Goal: Transaction & Acquisition: Purchase product/service

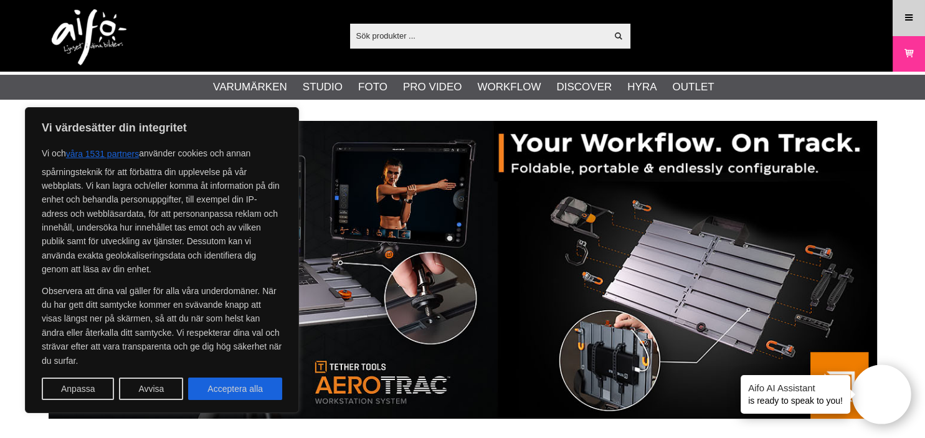
click at [913, 17] on icon at bounding box center [908, 18] width 11 height 14
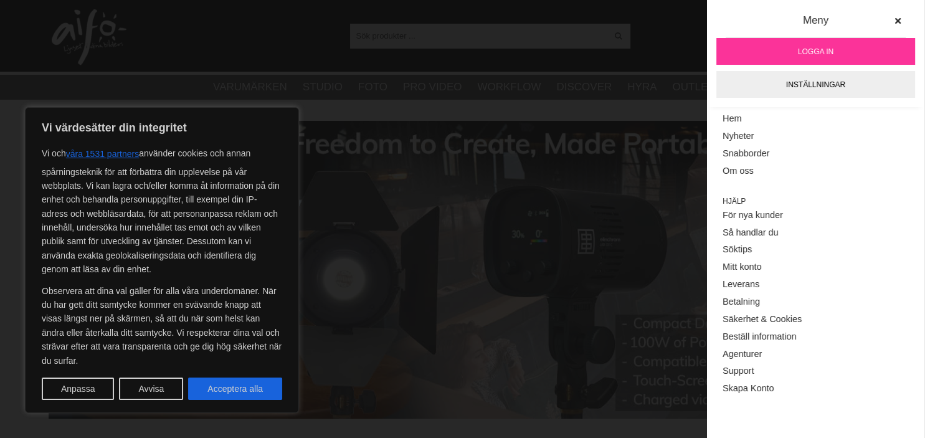
click at [833, 53] on span "Logga in" at bounding box center [815, 51] width 35 height 11
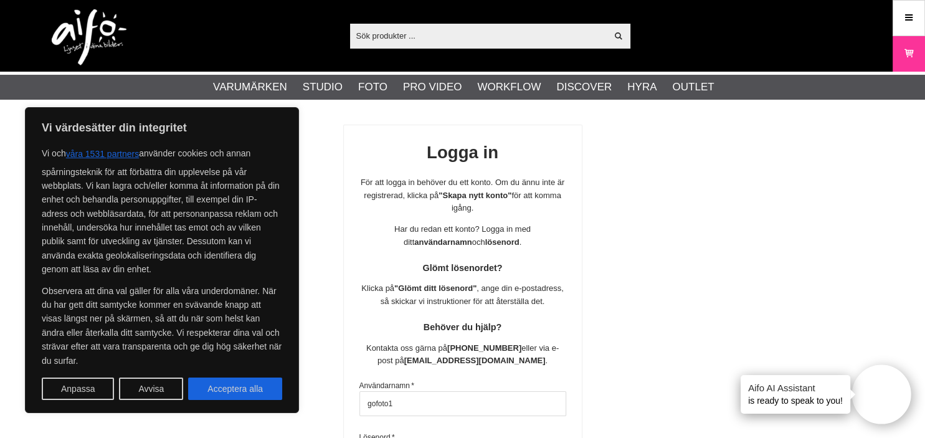
type input "gofoto1"
click at [717, 387] on div "Logga in För att logga in behöver du ett konto. Om du ännu inte är registrerad,…" at bounding box center [463, 385] width 828 height 521
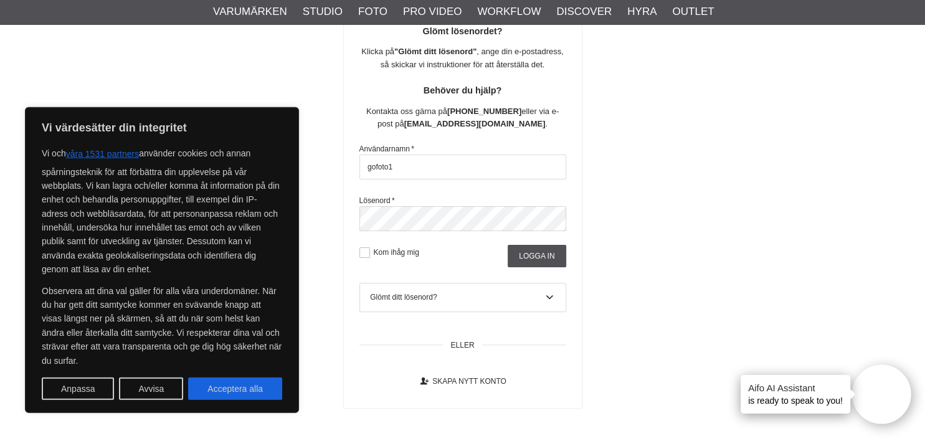
scroll to position [263, 0]
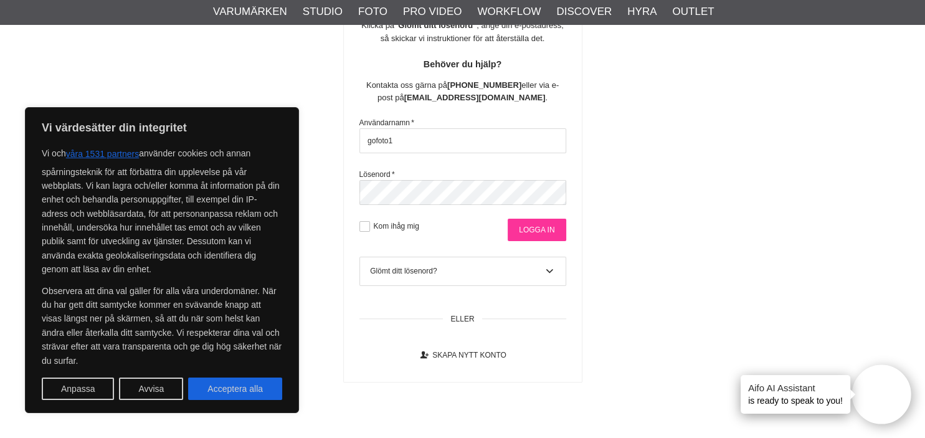
click at [541, 231] on input "Logga in" at bounding box center [537, 230] width 58 height 22
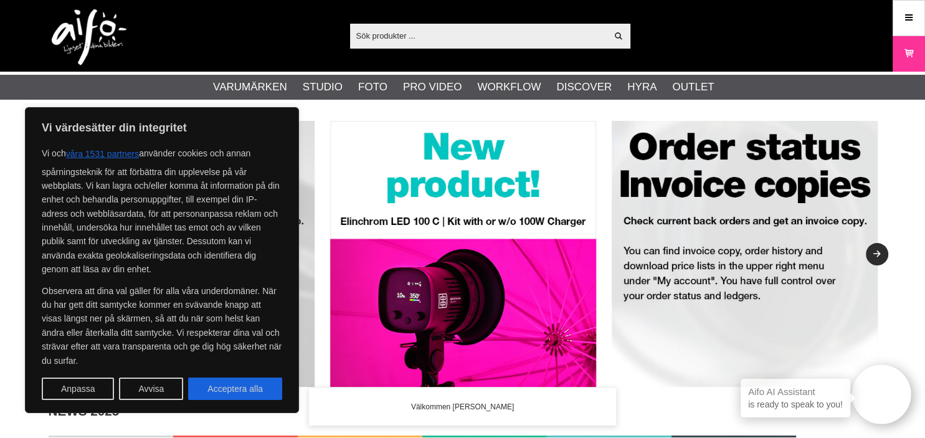
click at [232, 388] on button "Acceptera alla" at bounding box center [235, 388] width 94 height 22
checkbox input "true"
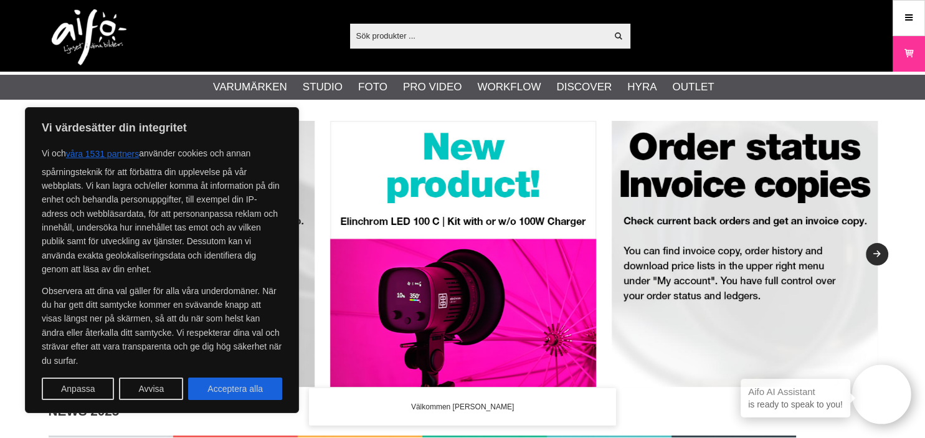
checkbox input "true"
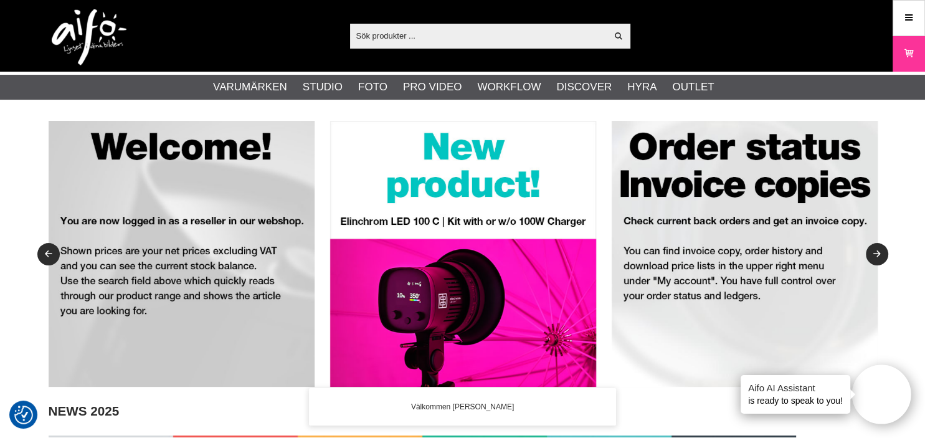
click at [445, 35] on input "text" at bounding box center [478, 35] width 257 height 19
paste input "1100140"
type input "1100140"
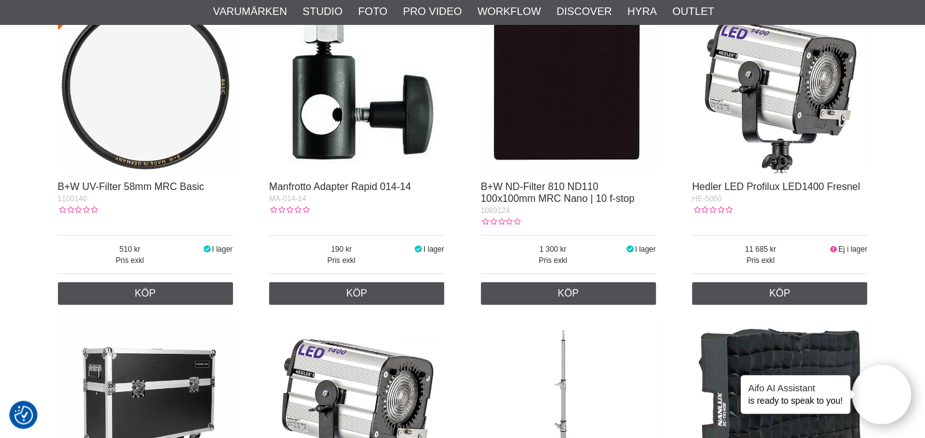
scroll to position [263, 0]
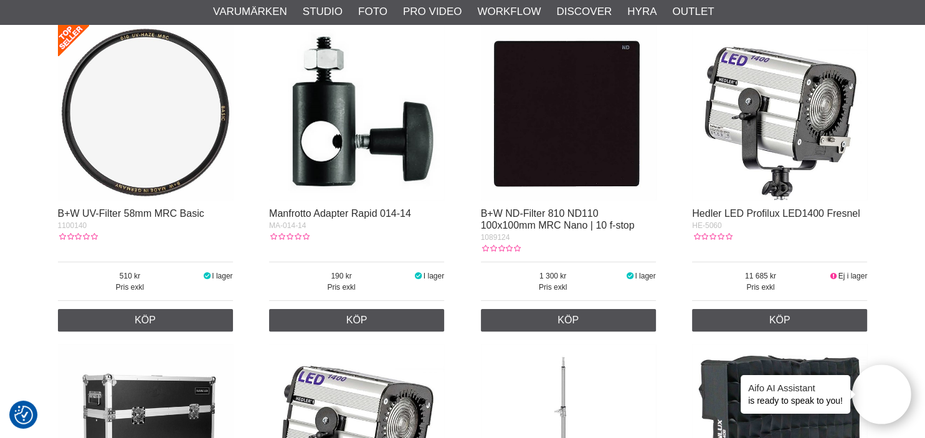
click at [158, 175] on img at bounding box center [145, 112] width 175 height 175
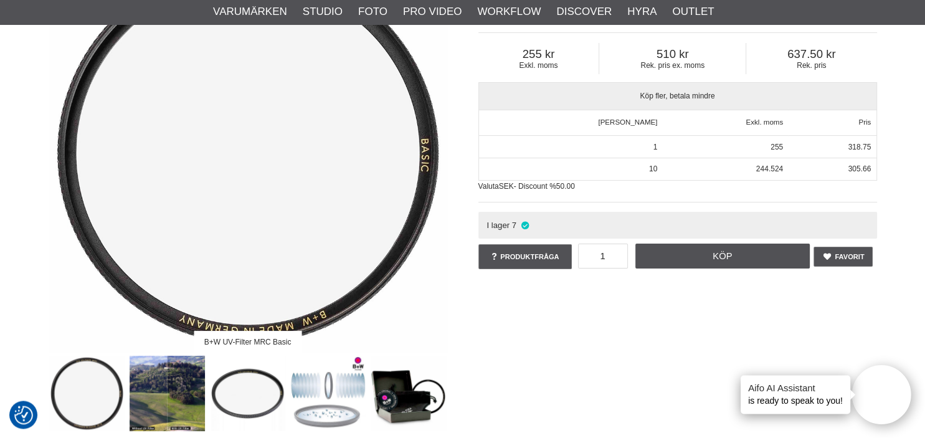
scroll to position [197, 0]
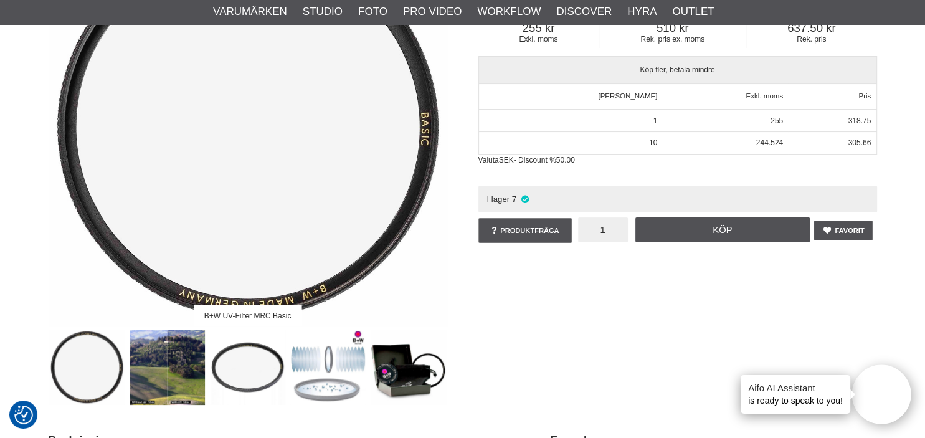
click at [610, 230] on input "1" at bounding box center [603, 229] width 50 height 25
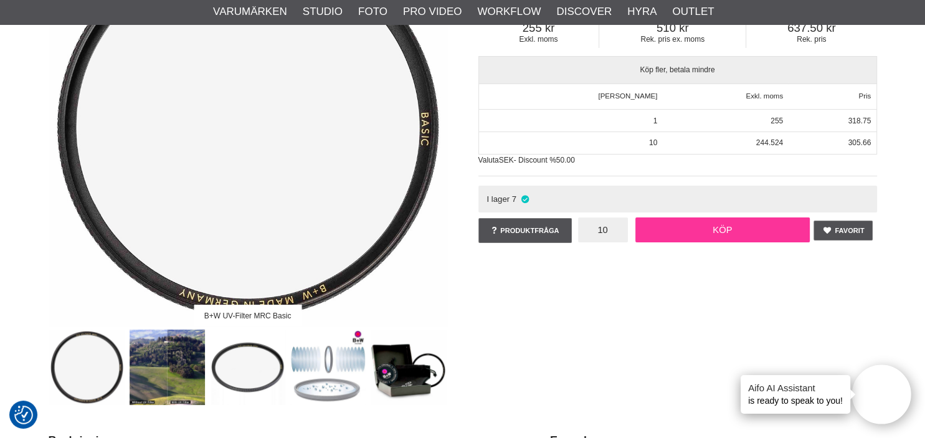
type input "10"
click at [728, 229] on link "Köp" at bounding box center [722, 229] width 174 height 25
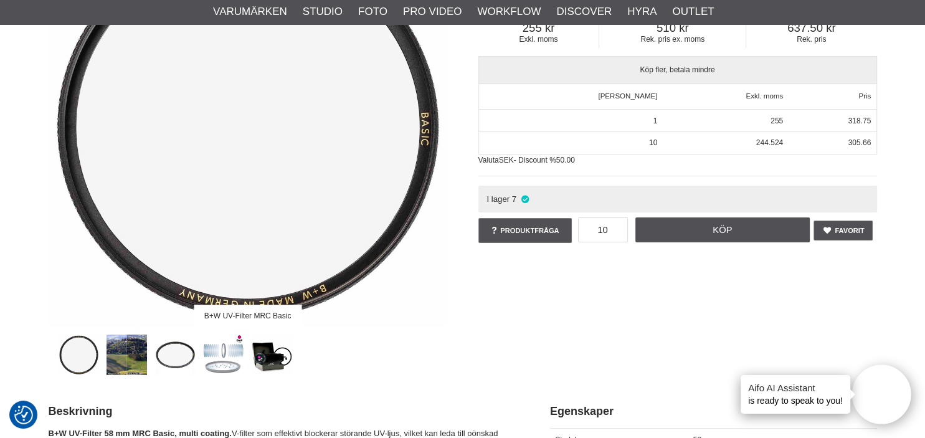
scroll to position [0, 0]
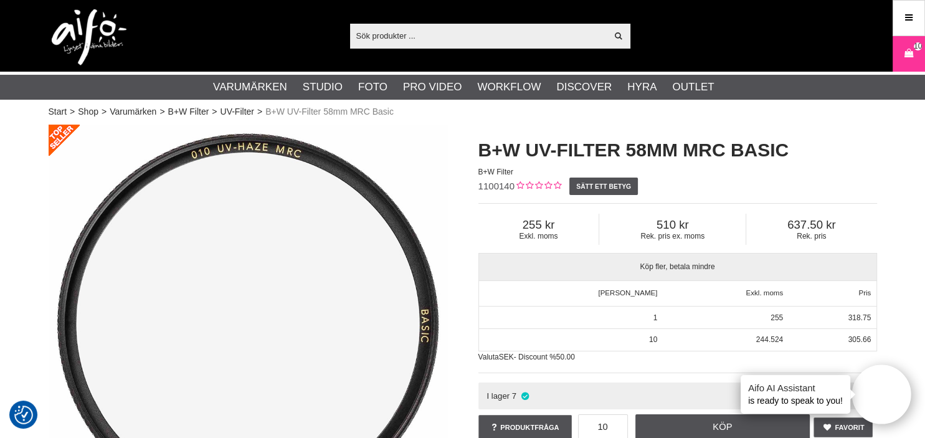
click at [437, 42] on input "text" at bounding box center [478, 35] width 257 height 19
paste input "1101511"
type input "1101511"
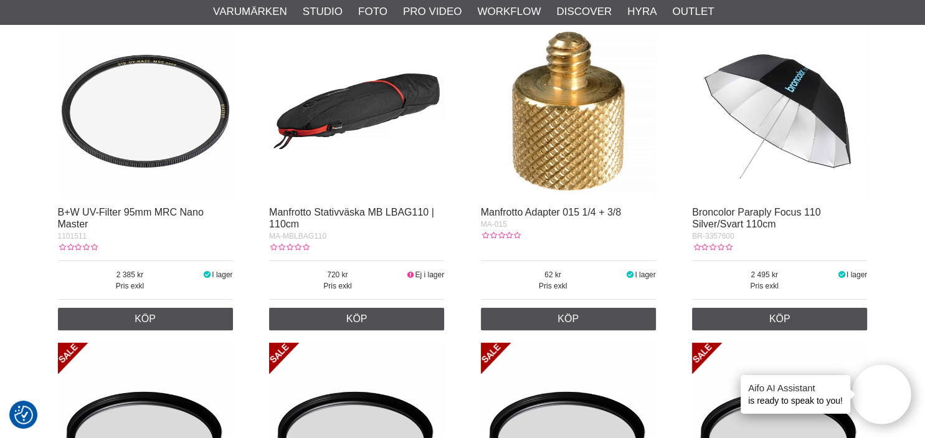
scroll to position [263, 0]
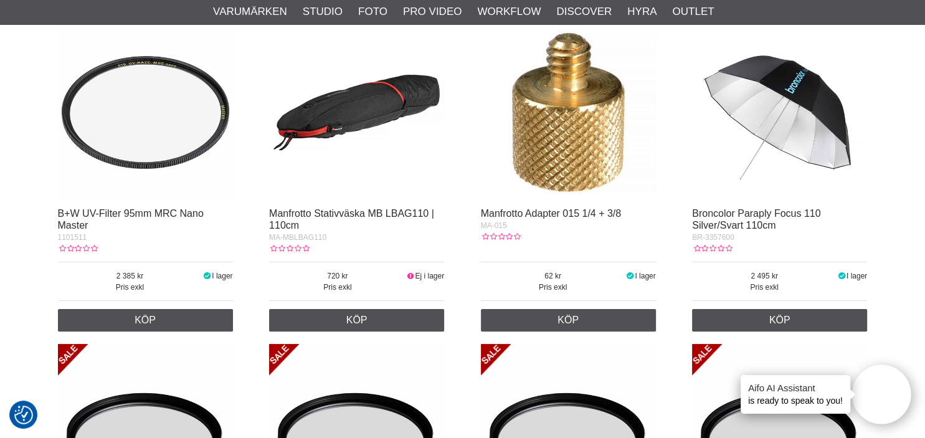
click at [165, 158] on img at bounding box center [145, 112] width 175 height 175
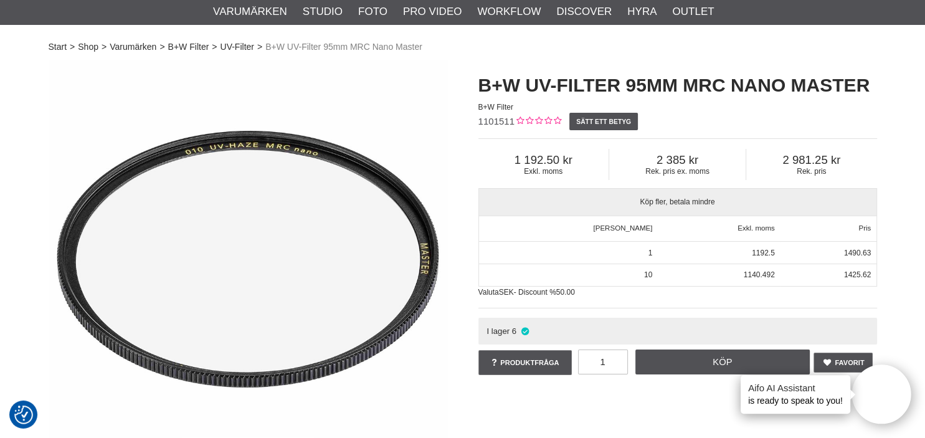
scroll to position [131, 0]
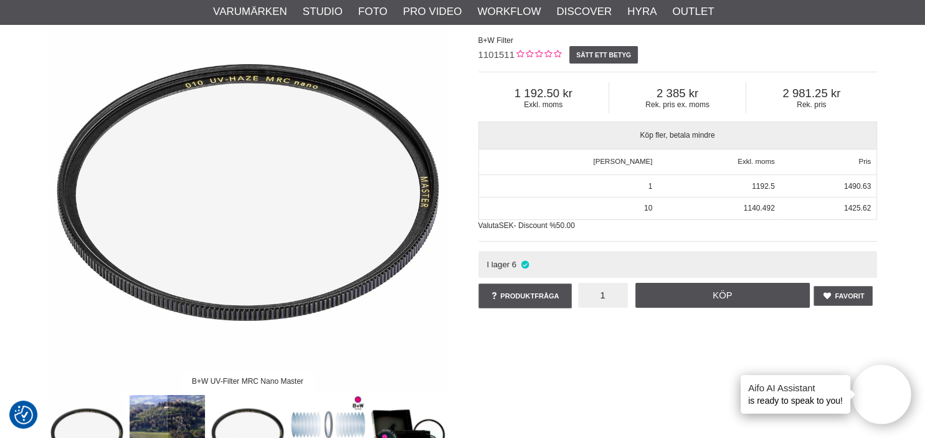
drag, startPoint x: 599, startPoint y: 293, endPoint x: 661, endPoint y: 299, distance: 62.6
click at [628, 299] on input "1" at bounding box center [603, 295] width 50 height 25
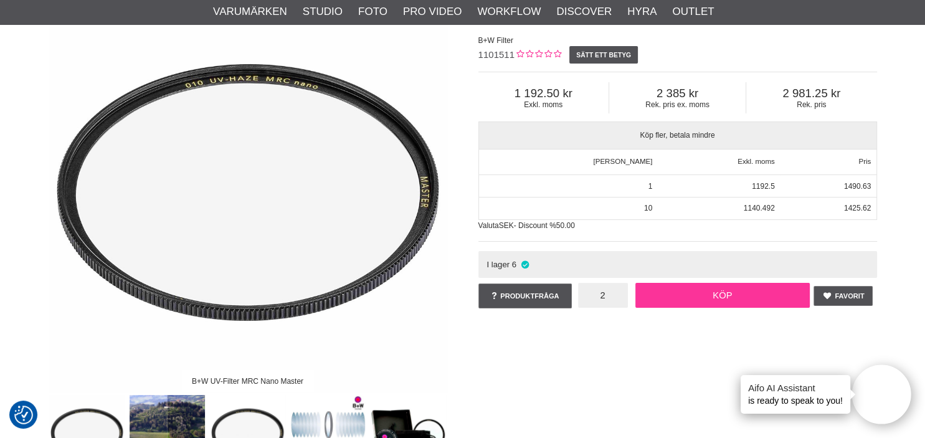
type input "2"
click at [720, 297] on link "Köp" at bounding box center [722, 295] width 174 height 25
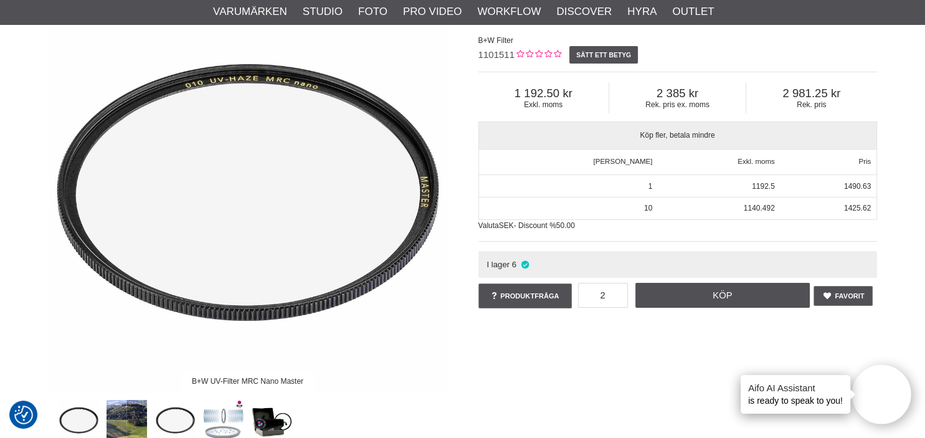
scroll to position [0, 0]
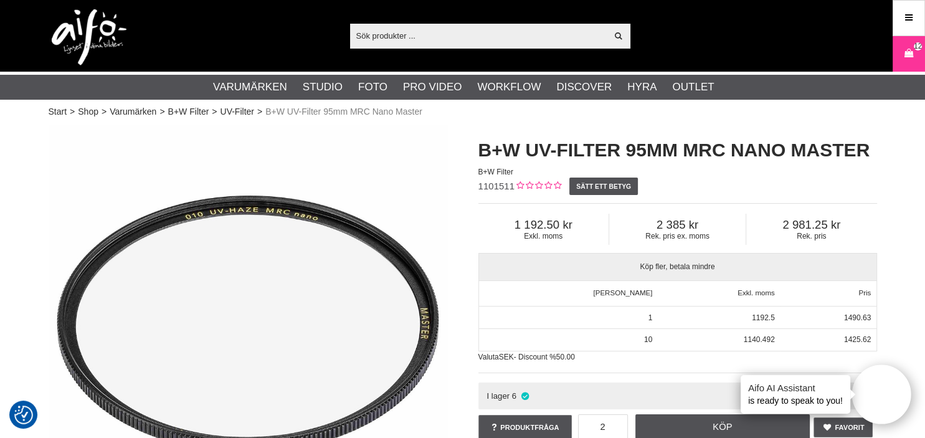
click at [386, 40] on input "text" at bounding box center [478, 35] width 257 height 19
paste input "1102655"
type input "1102655"
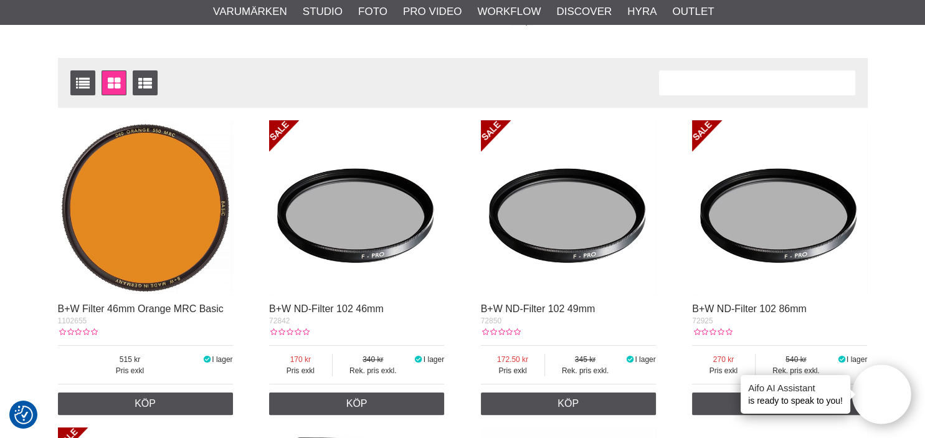
scroll to position [197, 0]
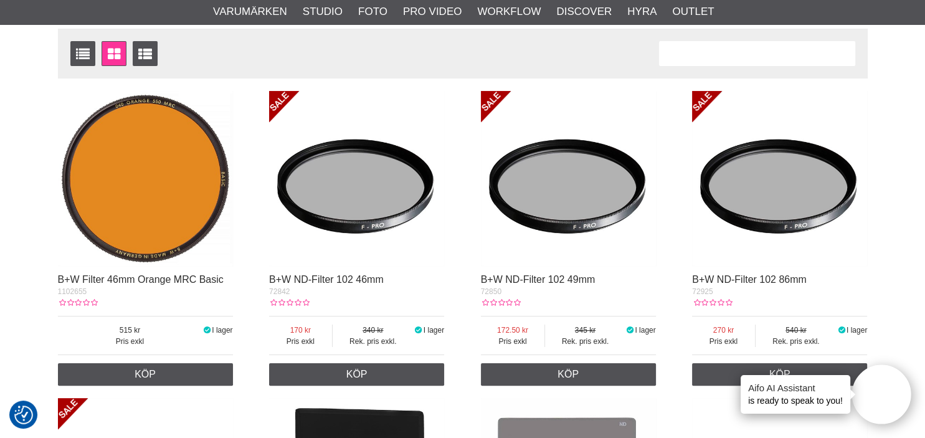
click at [123, 161] on img at bounding box center [145, 178] width 175 height 175
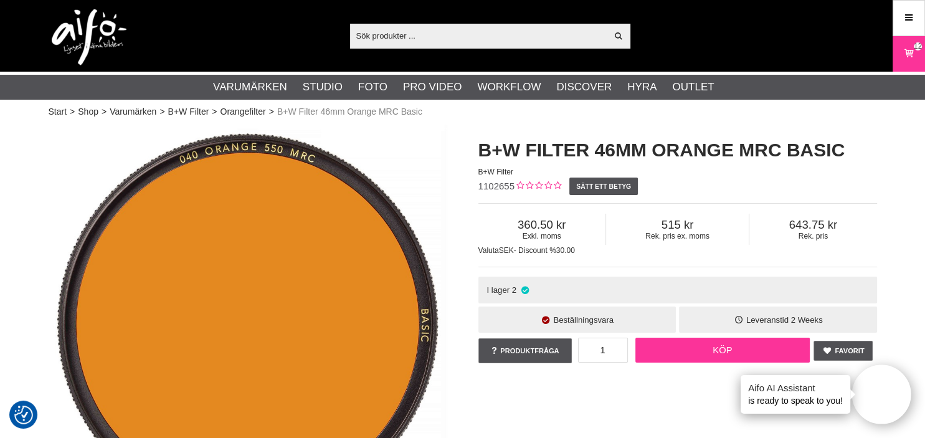
click at [725, 354] on link "Köp" at bounding box center [722, 350] width 174 height 25
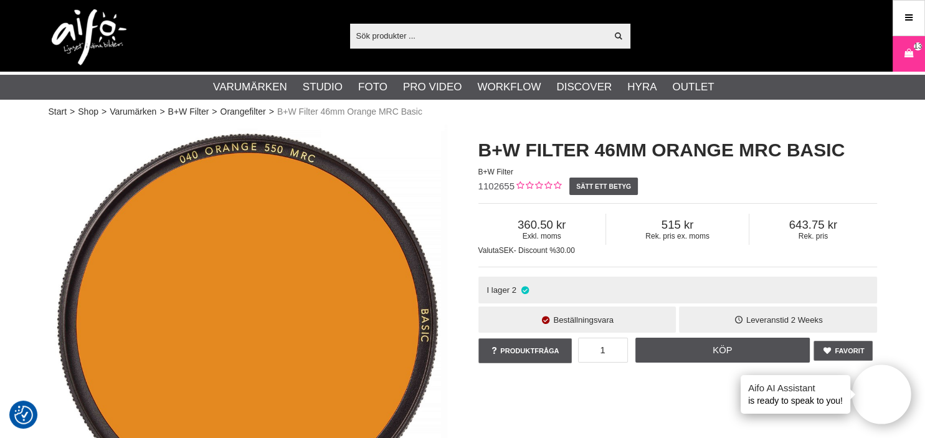
click at [398, 34] on input "text" at bounding box center [478, 35] width 257 height 19
paste input "SE-308X"
type input "SE-308X"
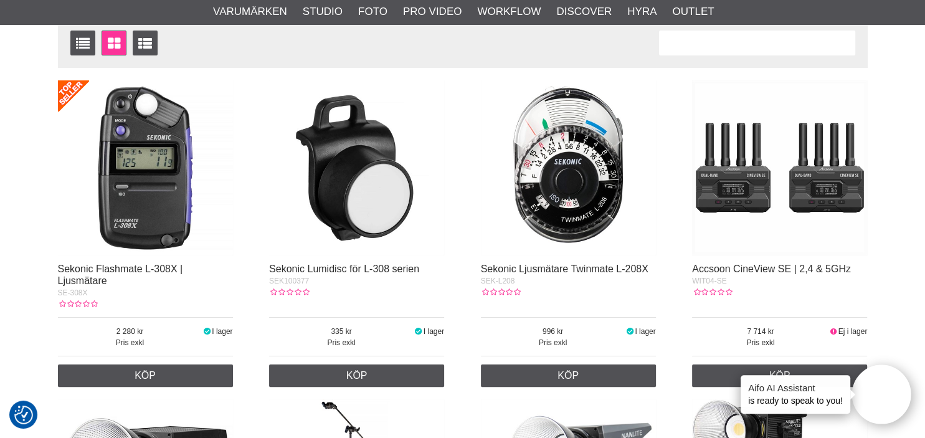
scroll to position [263, 0]
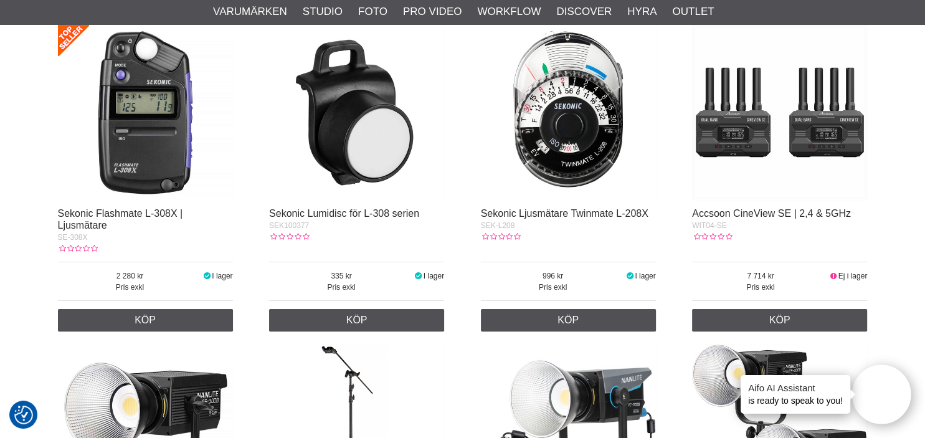
click at [121, 152] on img at bounding box center [145, 112] width 175 height 175
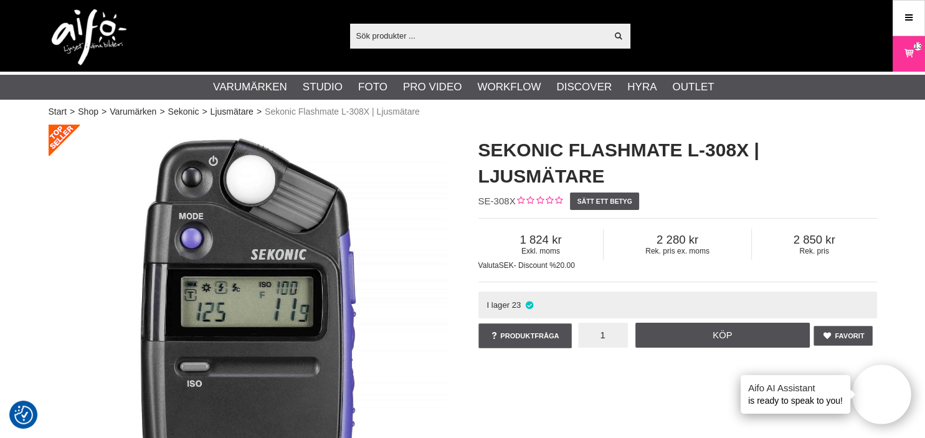
drag, startPoint x: 589, startPoint y: 339, endPoint x: 632, endPoint y: 338, distance: 42.4
click at [628, 338] on input "1" at bounding box center [603, 335] width 50 height 25
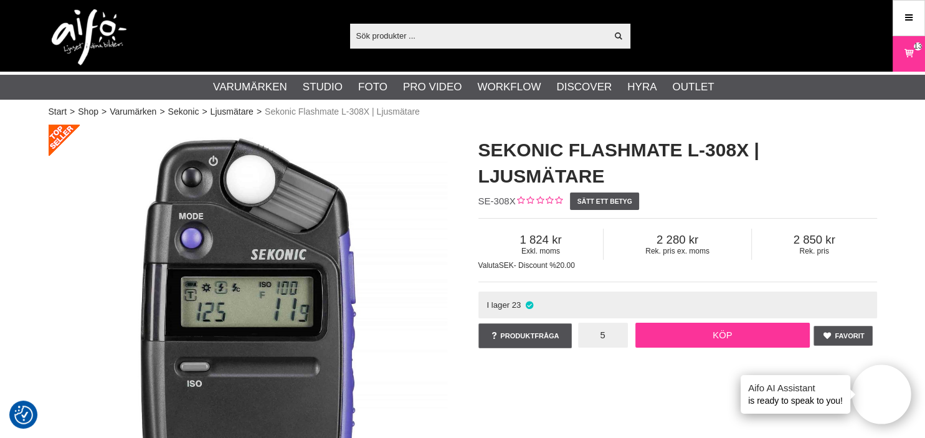
type input "5"
click at [718, 339] on link "Köp" at bounding box center [722, 335] width 174 height 25
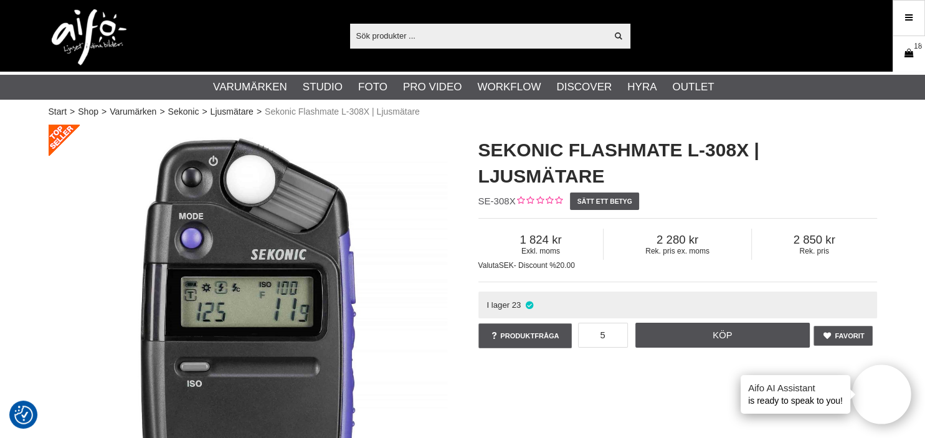
click at [906, 55] on icon at bounding box center [908, 54] width 12 height 14
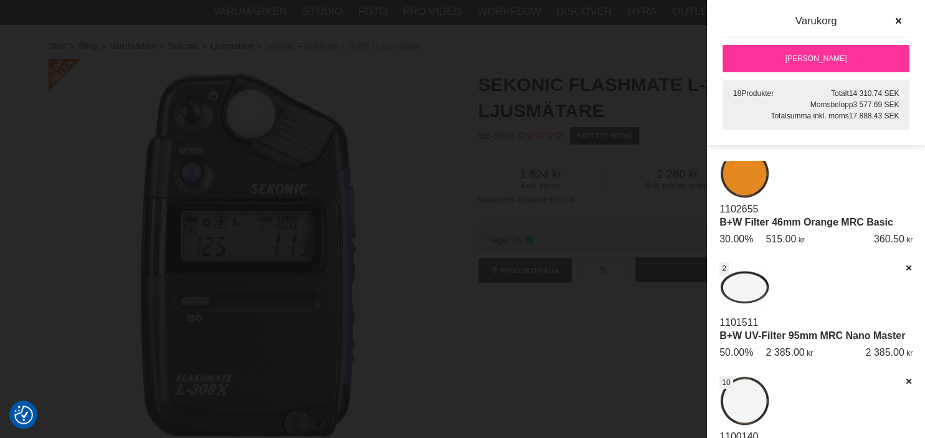
scroll to position [88, 0]
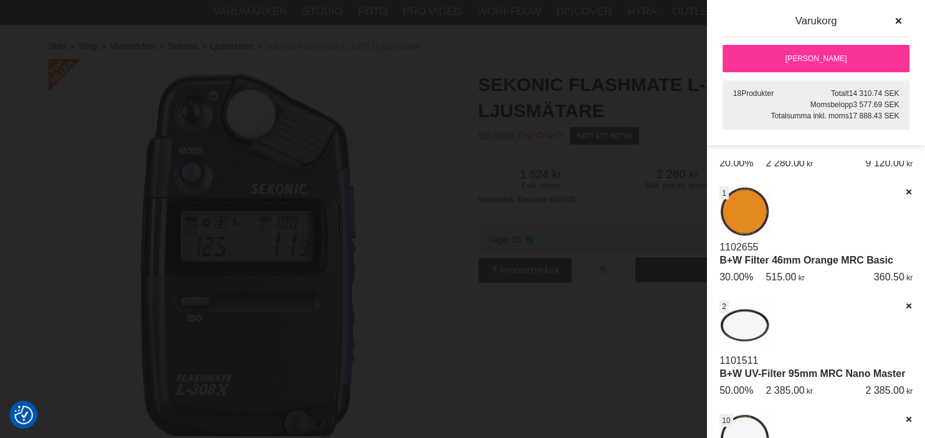
click at [742, 222] on img at bounding box center [744, 211] width 50 height 50
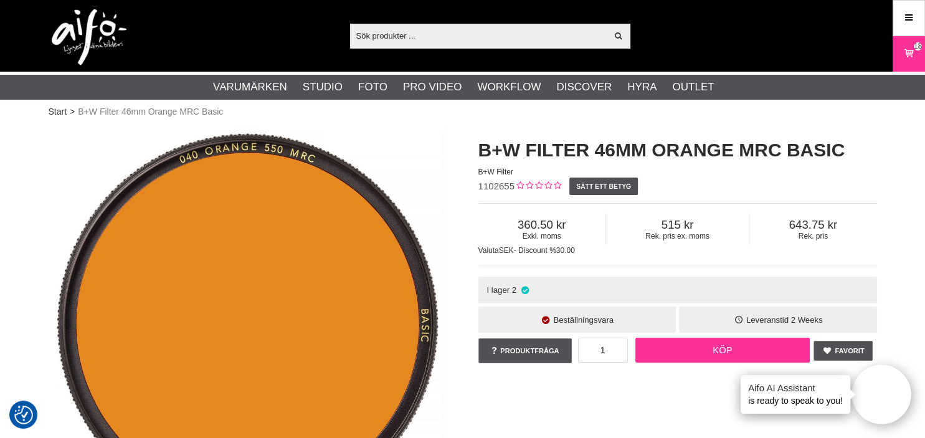
click at [696, 353] on link "Köp" at bounding box center [722, 350] width 174 height 25
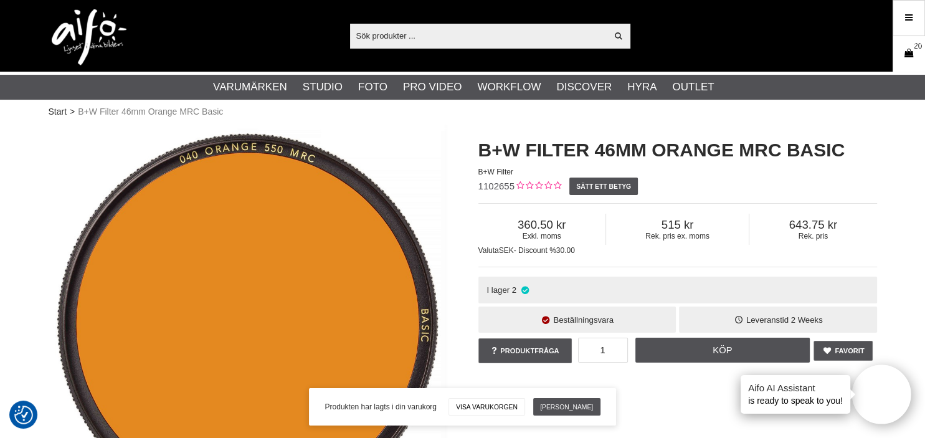
click at [913, 43] on link "Varukorg 20" at bounding box center [908, 53] width 31 height 29
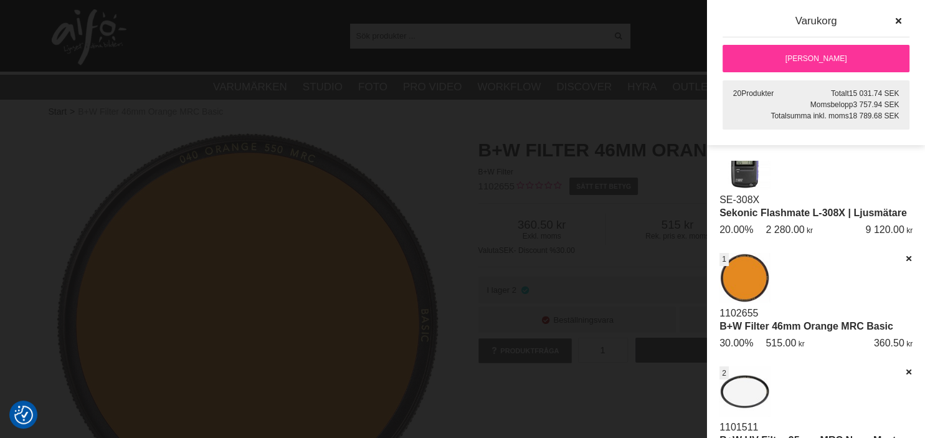
scroll to position [152, 0]
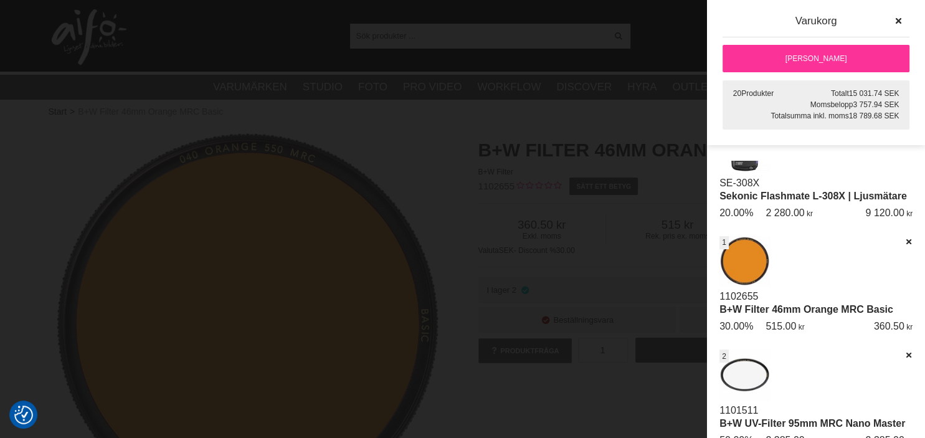
click at [825, 62] on link "[PERSON_NAME]" at bounding box center [815, 58] width 187 height 27
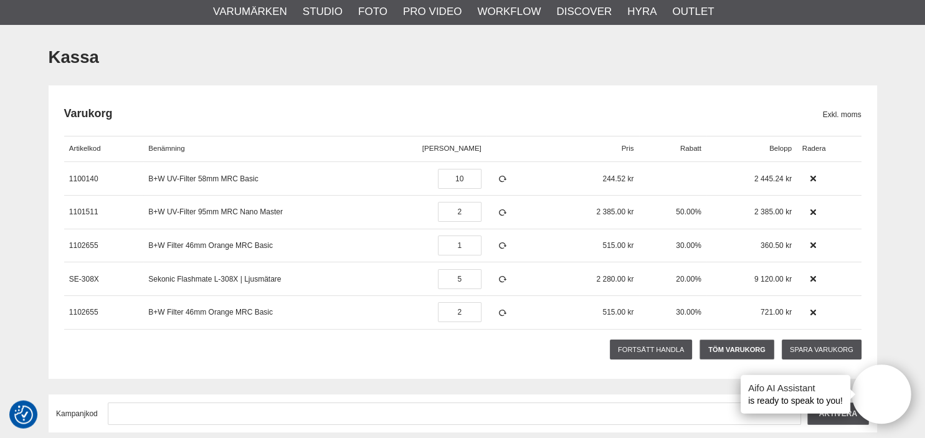
scroll to position [131, 0]
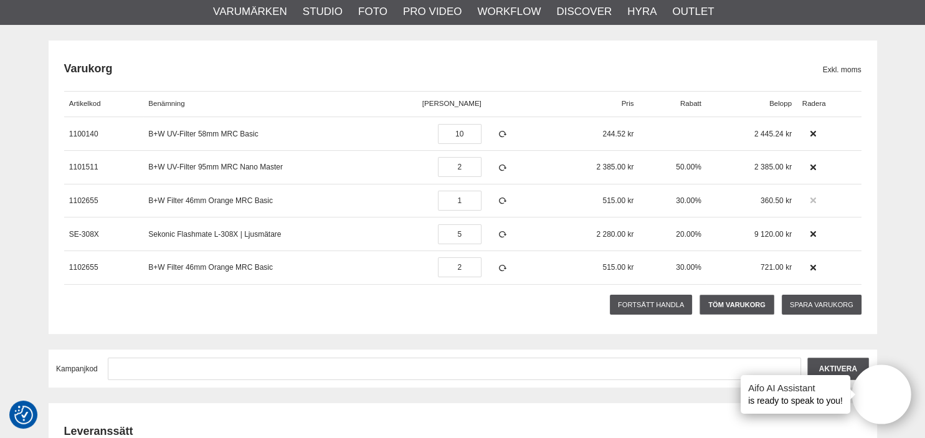
click at [813, 198] on icon at bounding box center [813, 200] width 9 height 9
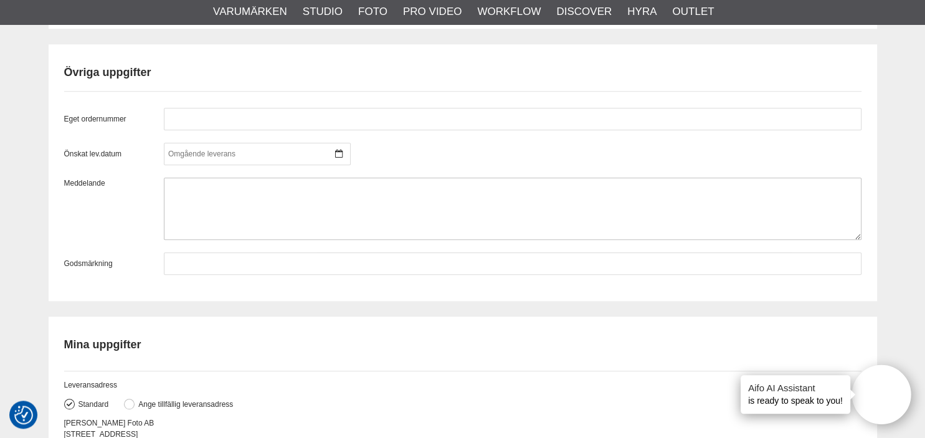
scroll to position [1249, 0]
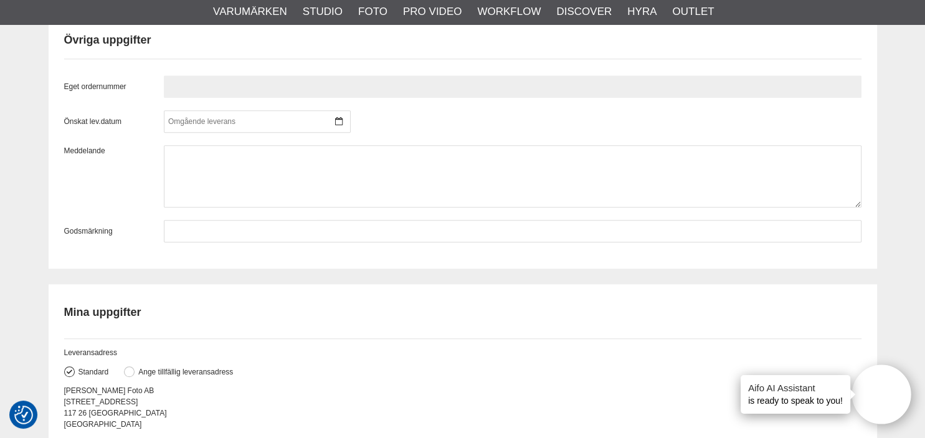
click at [200, 78] on input "text" at bounding box center [513, 86] width 698 height 22
type input "15461"
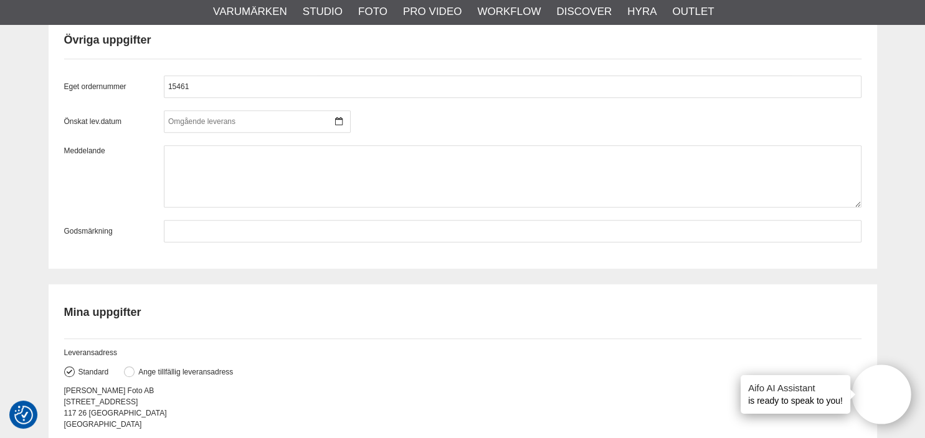
click at [496, 345] on div "Leveransadress" at bounding box center [462, 348] width 797 height 20
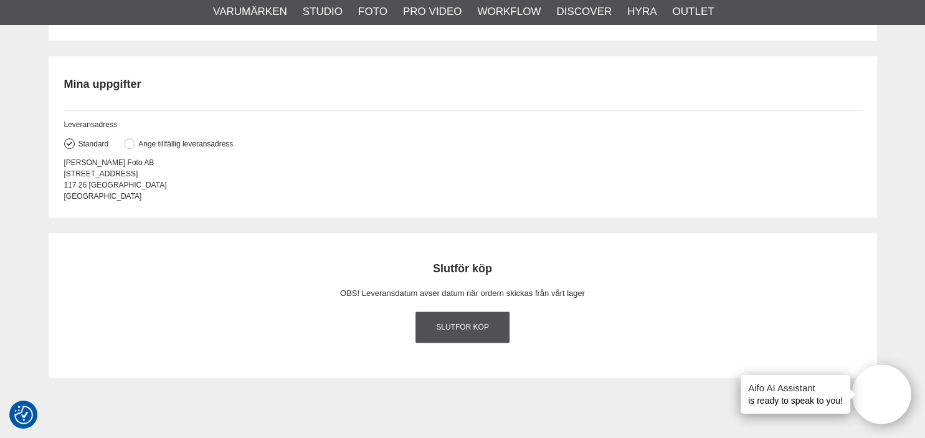
scroll to position [1512, 0]
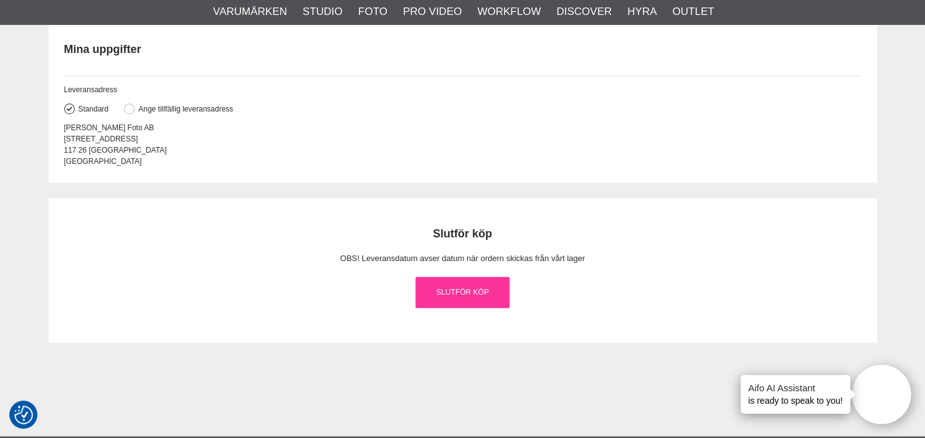
click at [468, 293] on link "Slutför köp" at bounding box center [462, 292] width 95 height 31
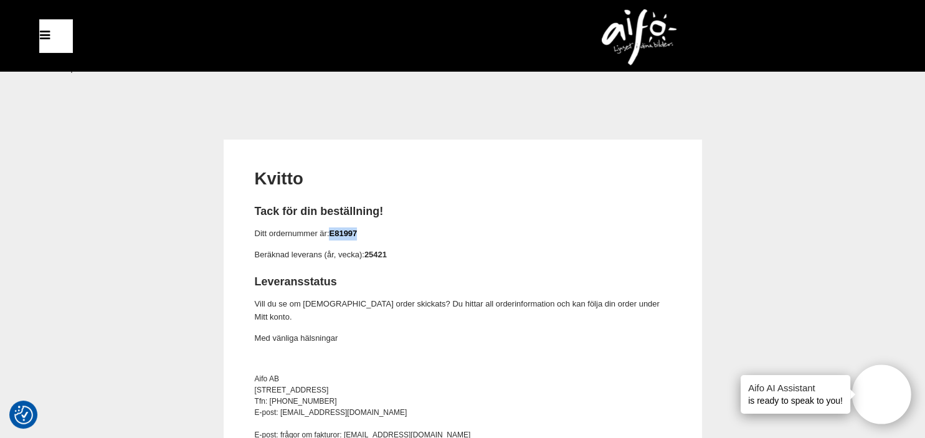
drag, startPoint x: 377, startPoint y: 237, endPoint x: 332, endPoint y: 235, distance: 45.5
click at [332, 235] on p "Ditt ordernummer är: E81997" at bounding box center [463, 233] width 416 height 13
copy link "E81997"
click at [50, 40] on icon at bounding box center [44, 36] width 15 height 18
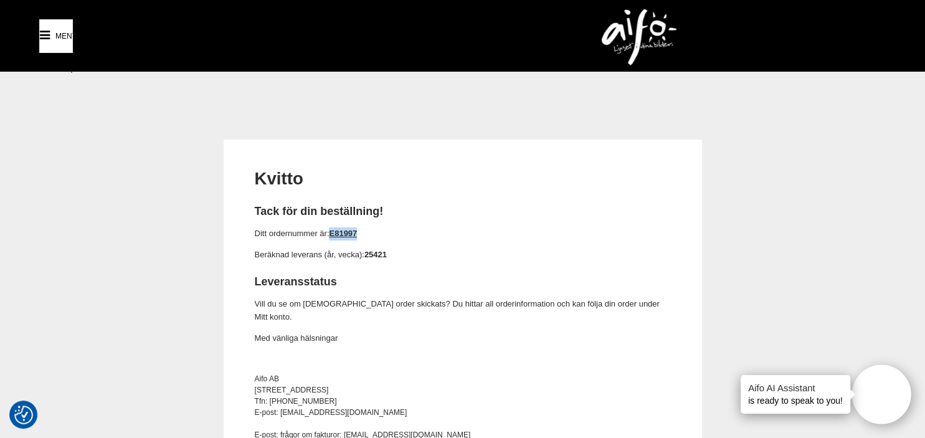
click at [45, 30] on icon at bounding box center [44, 36] width 15 height 18
click at [70, 35] on span "Meny" at bounding box center [66, 36] width 22 height 11
click at [64, 35] on span "Meny" at bounding box center [66, 36] width 22 height 11
click at [44, 33] on icon at bounding box center [44, 36] width 15 height 18
